Goal: Contribute content: Add original content to the website for others to see

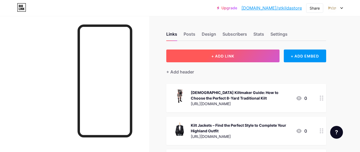
click at [235, 60] on button "+ ADD LINK" at bounding box center [222, 56] width 113 height 13
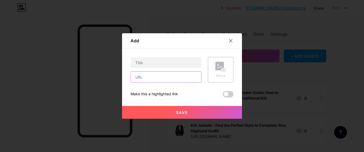
click at [145, 76] on input "text" at bounding box center [166, 77] width 70 height 11
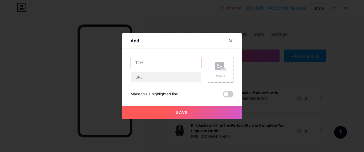
click at [153, 65] on input "text" at bounding box center [166, 62] width 70 height 11
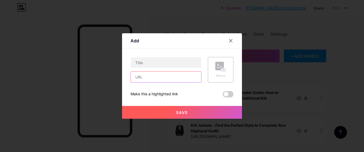
click at [146, 78] on input "text" at bounding box center [166, 77] width 70 height 11
paste input "[URL][DOMAIN_NAME]"
type input "[URL][DOMAIN_NAME]"
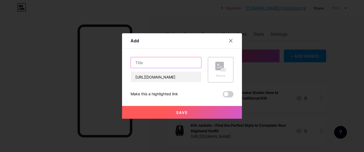
click at [157, 65] on input "text" at bounding box center [166, 62] width 70 height 11
paste input "The Art of Kilt Makers – Preserving Scotland’s Timeless Heritage"
type input "The Art of Kilt Makers – Preserving Scotland’s Timeless Heritage"
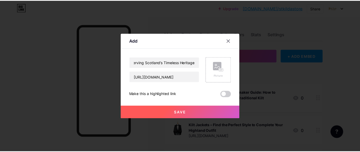
scroll to position [0, 0]
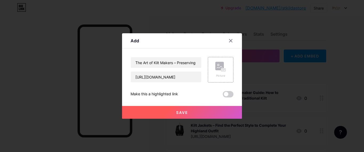
click at [176, 110] on span "Save" at bounding box center [182, 112] width 12 height 5
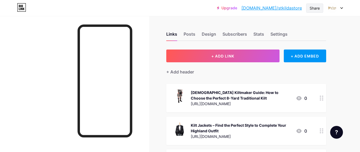
click at [314, 9] on div "Share" at bounding box center [315, 8] width 10 height 6
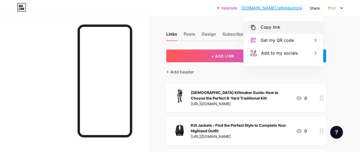
click at [281, 27] on div "Copy link" at bounding box center [282, 27] width 79 height 13
